Goal: Use online tool/utility: Use online tool/utility

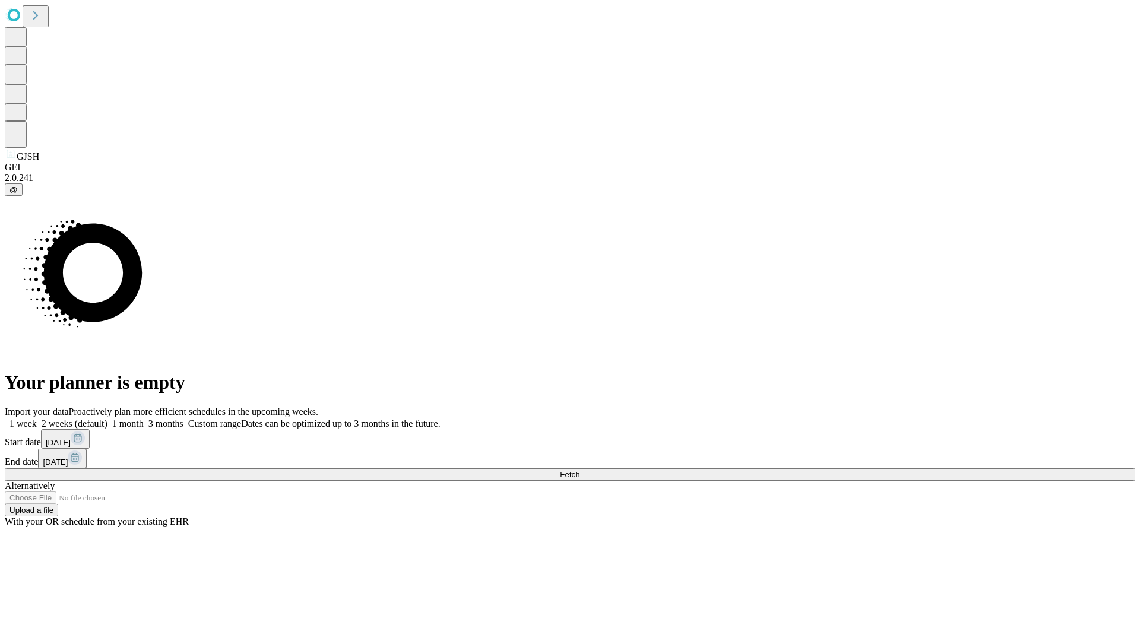
click at [579, 470] on span "Fetch" at bounding box center [570, 474] width 20 height 9
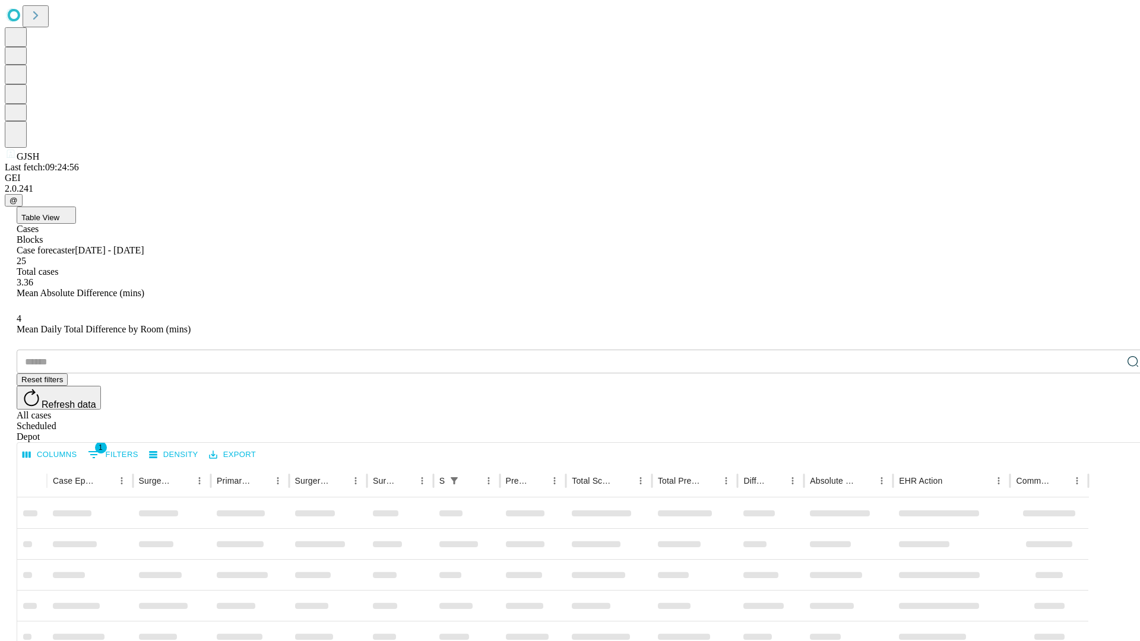
click at [59, 213] on span "Table View" at bounding box center [40, 217] width 38 height 9
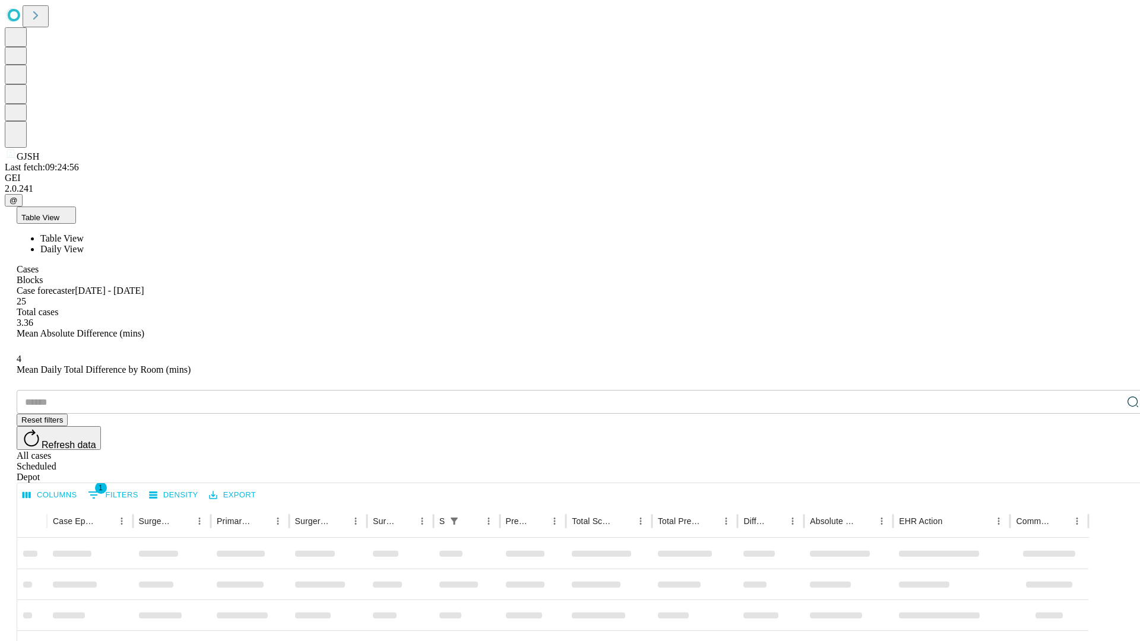
click at [84, 244] on span "Daily View" at bounding box center [61, 249] width 43 height 10
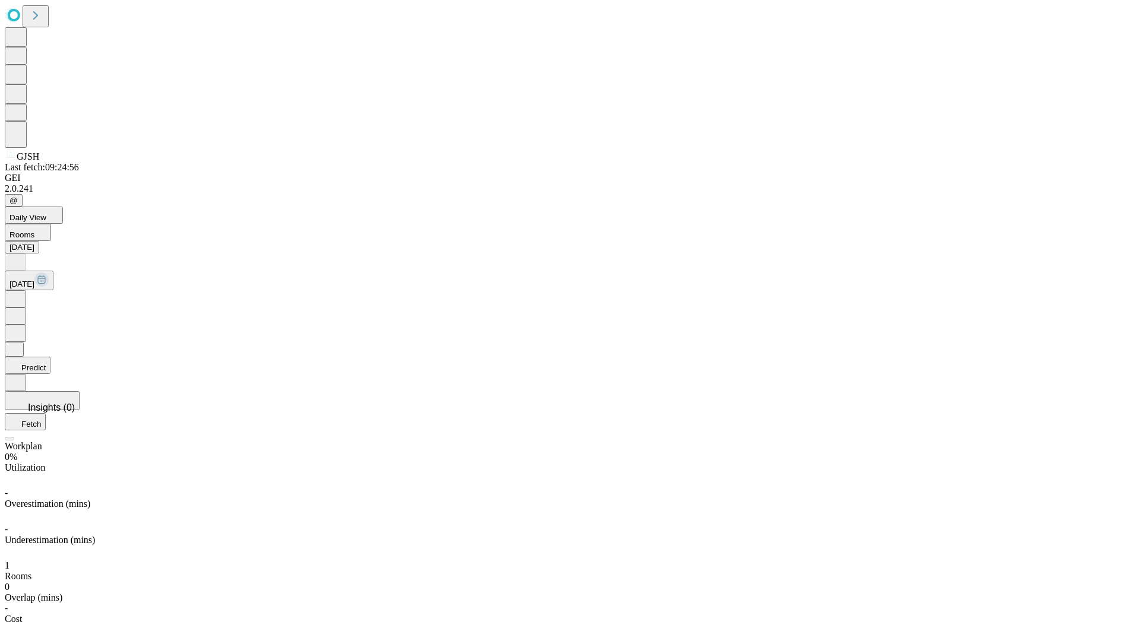
click at [50, 357] on button "Predict" at bounding box center [28, 365] width 46 height 17
